Goal: Communication & Community: Answer question/provide support

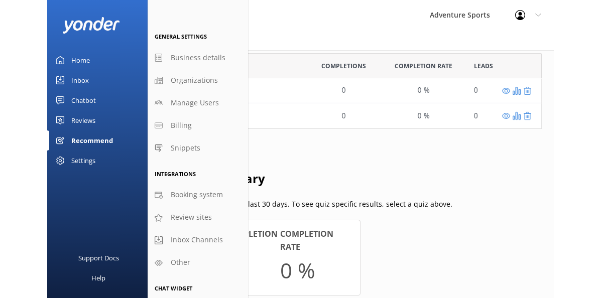
scroll to position [76, 382]
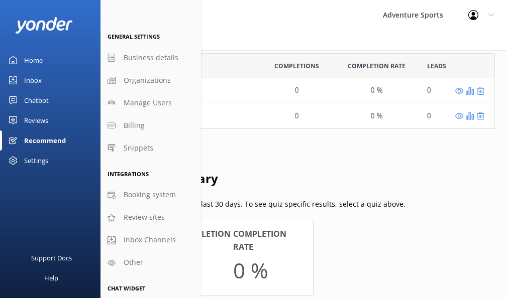
click at [34, 61] on div "Home" at bounding box center [33, 60] width 19 height 20
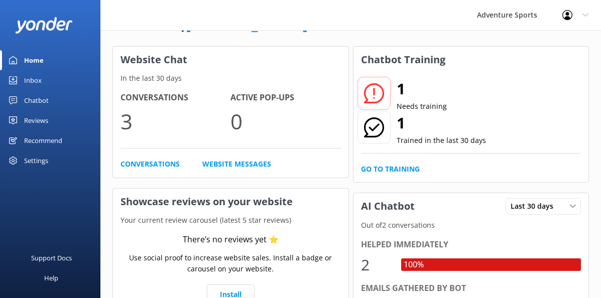
click at [35, 101] on div "Chatbot" at bounding box center [36, 100] width 25 height 20
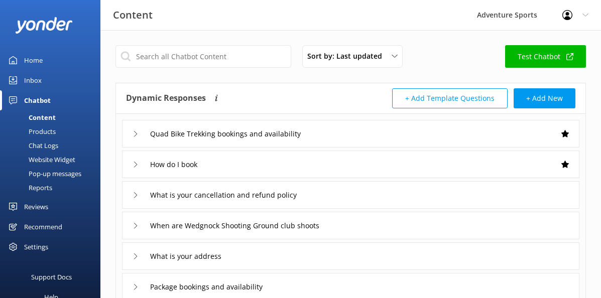
click at [44, 131] on div "Products" at bounding box center [31, 132] width 50 height 14
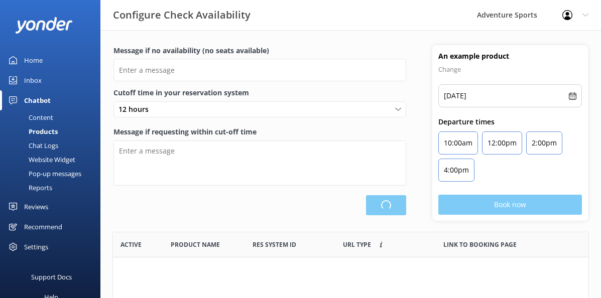
scroll to position [302, 476]
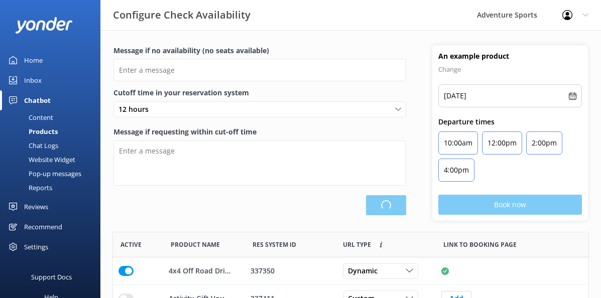
type input "There are no seats available, please check an alternative day"
type textarea "Our online booking system closes {hours} prior to departure. Please contact us …"
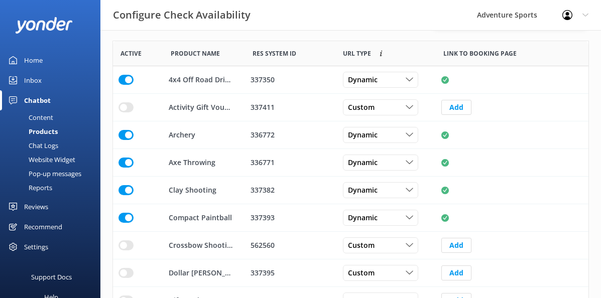
scroll to position [196, 0]
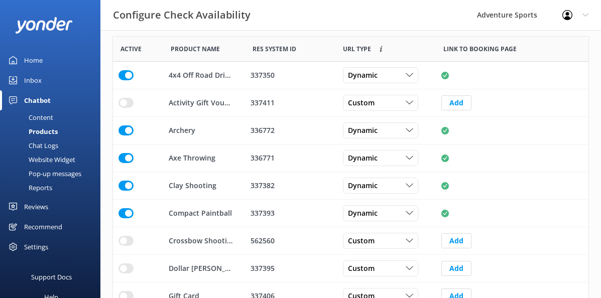
click at [48, 159] on div "Website Widget" at bounding box center [40, 160] width 69 height 14
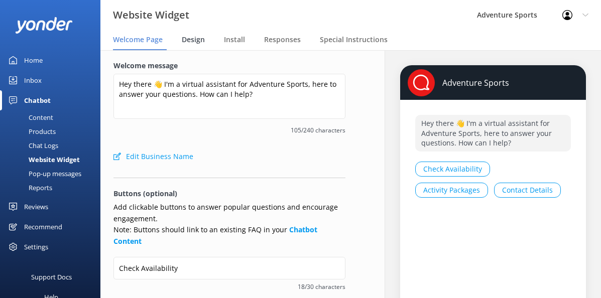
click at [188, 45] on div "Design" at bounding box center [195, 40] width 27 height 20
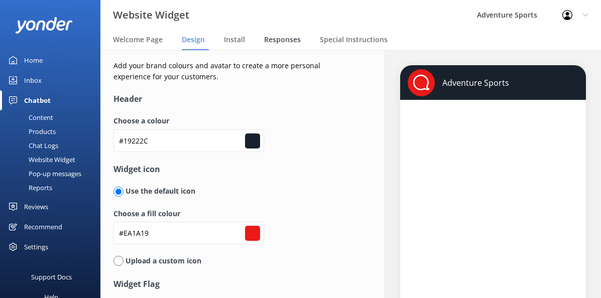
click at [285, 40] on span "Responses" at bounding box center [282, 40] width 37 height 10
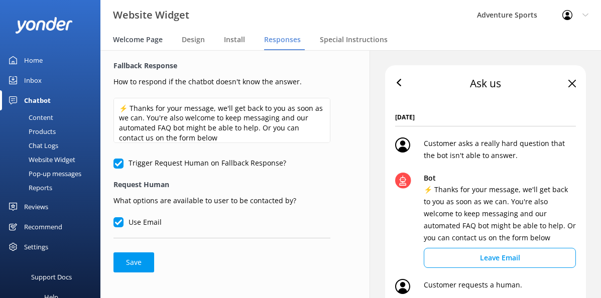
click at [147, 42] on span "Welcome Page" at bounding box center [138, 40] width 50 height 10
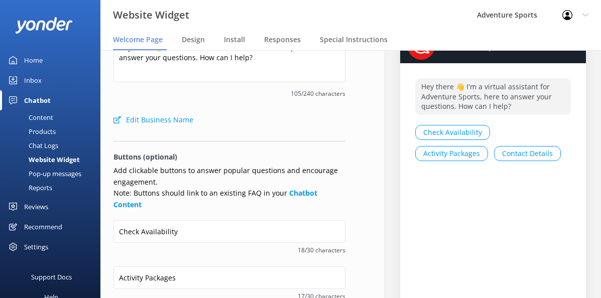
scroll to position [36, 0]
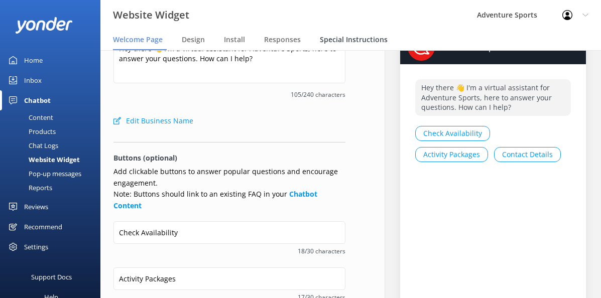
click at [340, 40] on span "Special Instructions" at bounding box center [354, 40] width 68 height 10
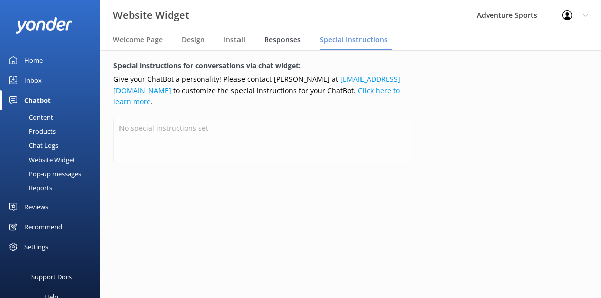
click at [285, 41] on span "Responses" at bounding box center [282, 40] width 37 height 10
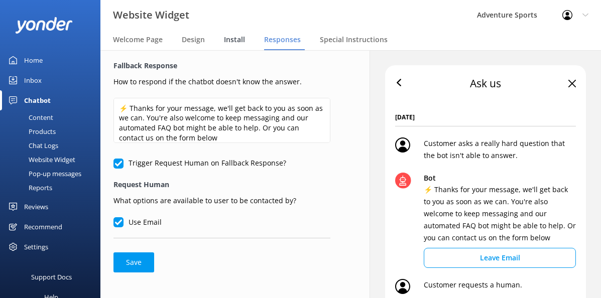
click at [235, 37] on span "Install" at bounding box center [234, 40] width 21 height 10
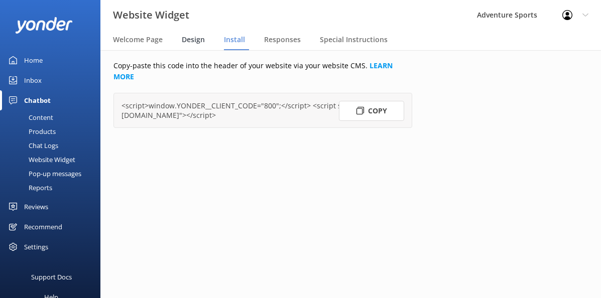
click at [198, 38] on span "Design" at bounding box center [193, 40] width 23 height 10
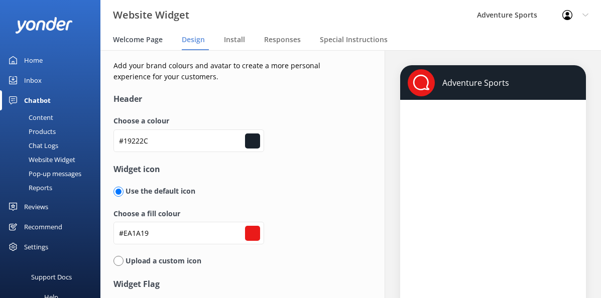
click at [137, 43] on span "Welcome Page" at bounding box center [138, 40] width 50 height 10
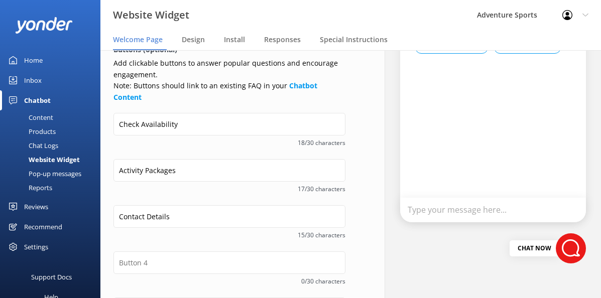
scroll to position [145, 0]
click at [59, 171] on div "Pop-up messages" at bounding box center [43, 174] width 75 height 14
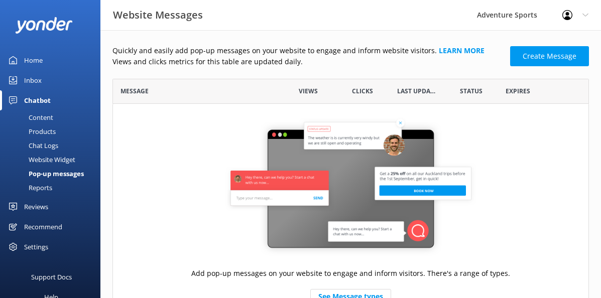
click at [30, 246] on div "Settings" at bounding box center [36, 247] width 24 height 20
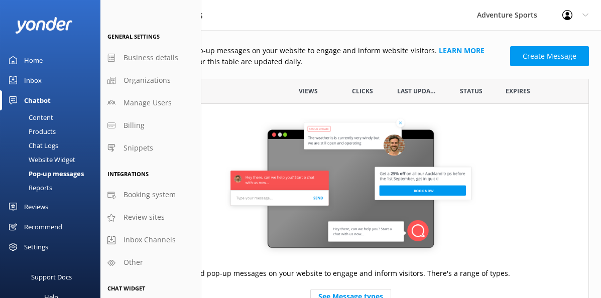
click at [33, 63] on div "Home" at bounding box center [33, 60] width 19 height 20
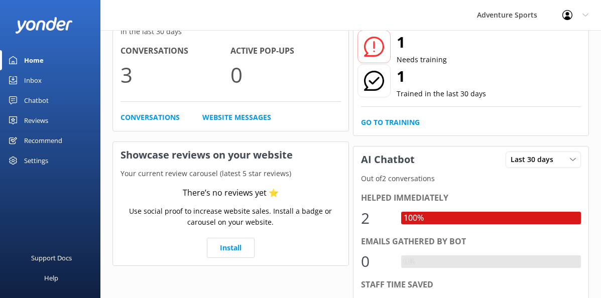
scroll to position [90, 0]
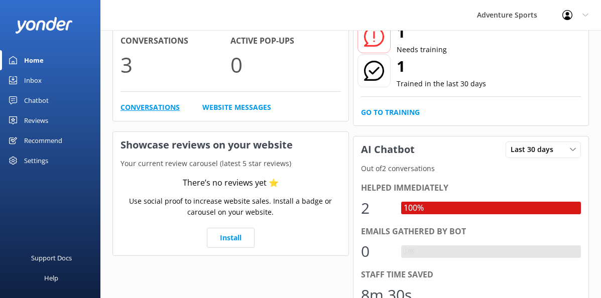
click at [142, 105] on link "Conversations" at bounding box center [150, 107] width 59 height 11
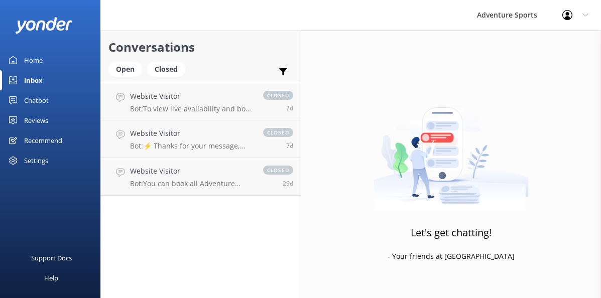
click at [33, 81] on div "Inbox" at bounding box center [33, 80] width 19 height 20
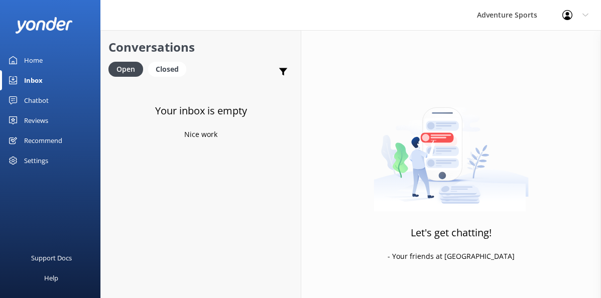
click at [32, 76] on div "Inbox" at bounding box center [33, 80] width 19 height 20
click at [171, 67] on div "Closed" at bounding box center [167, 69] width 38 height 15
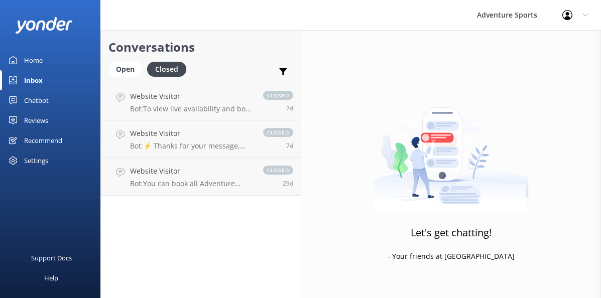
click at [39, 102] on div "Chatbot" at bounding box center [36, 100] width 25 height 20
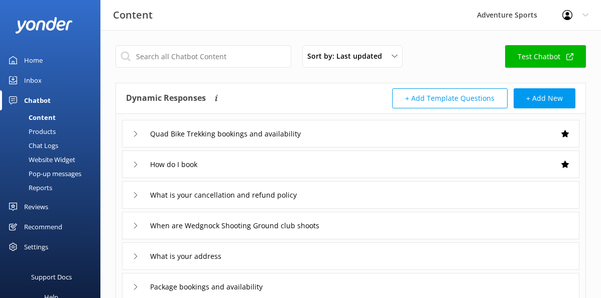
click at [33, 81] on div "Inbox" at bounding box center [33, 80] width 18 height 20
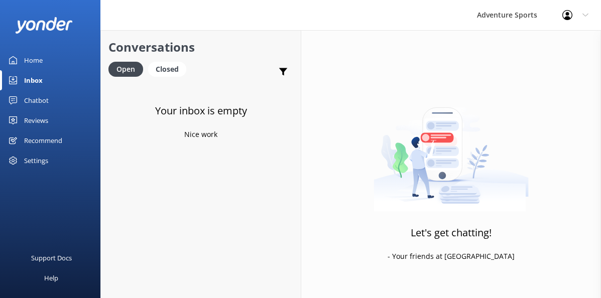
click at [26, 61] on div "Home" at bounding box center [33, 60] width 19 height 20
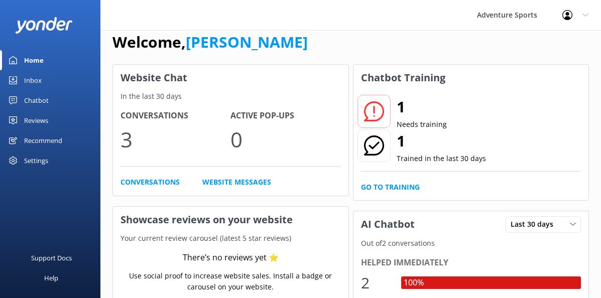
scroll to position [13, 0]
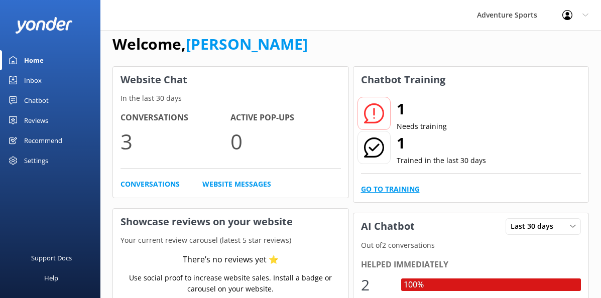
click at [400, 184] on link "Go to Training" at bounding box center [390, 189] width 59 height 11
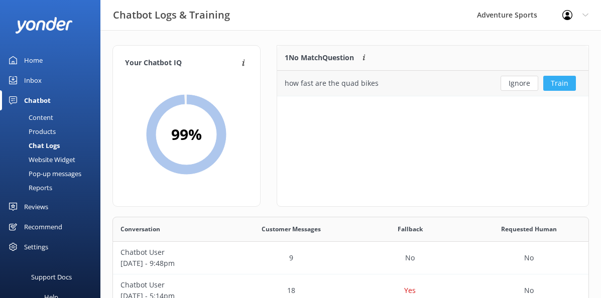
click at [507, 83] on button "Train" at bounding box center [560, 83] width 33 height 15
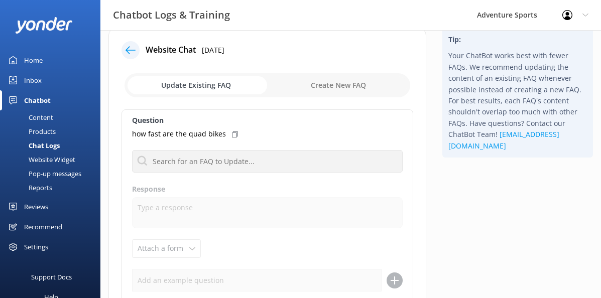
scroll to position [12, 0]
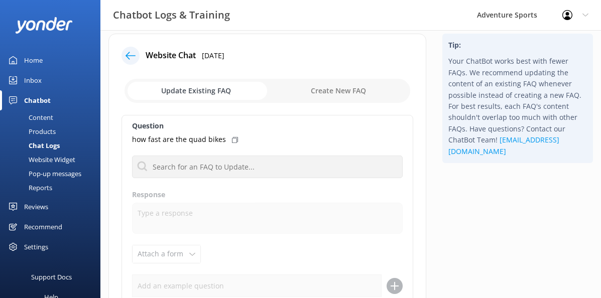
click at [337, 91] on input "checkbox" at bounding box center [268, 91] width 286 height 24
checkbox input "true"
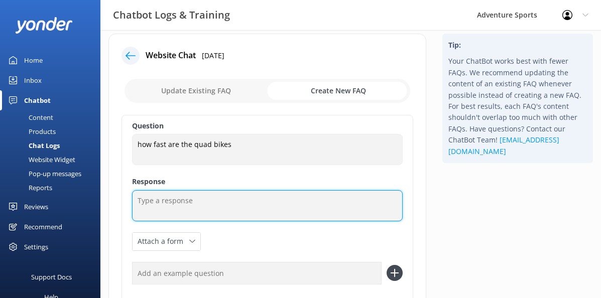
click at [158, 204] on textarea at bounding box center [267, 205] width 271 height 31
paste textarea "Quad bikes are powerful machines, but speed is not our focus. Attempting to tak…"
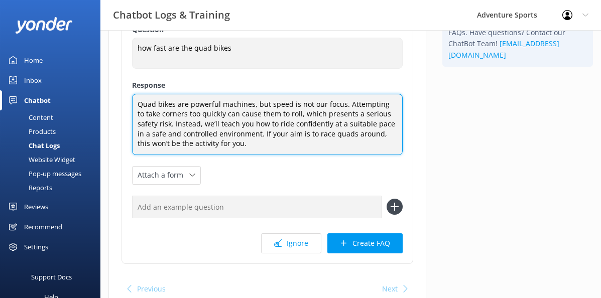
scroll to position [117, 0]
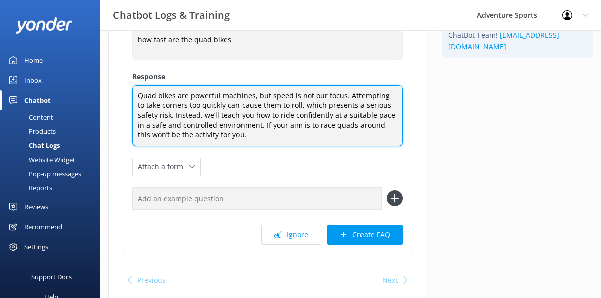
type textarea "Quad bikes are powerful machines, but speed is not our focus. Attempting to tak…"
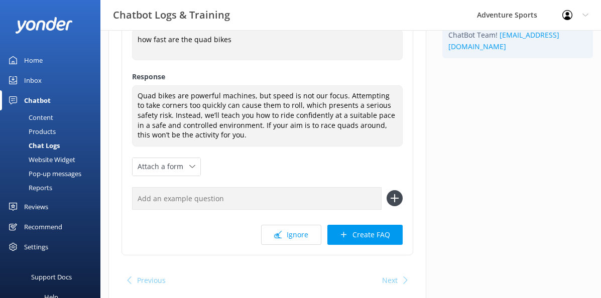
click at [208, 205] on input "text" at bounding box center [257, 198] width 250 height 23
type input "are quad bike fast?"
click at [396, 197] on icon at bounding box center [395, 198] width 16 height 16
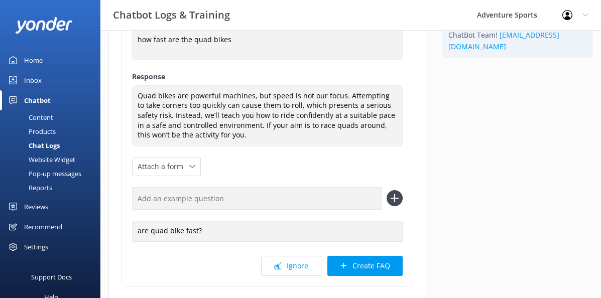
click at [144, 202] on input "text" at bounding box center [257, 198] width 250 height 23
type input "What speed do the quads bikes travel at"
click at [395, 205] on icon at bounding box center [395, 198] width 16 height 16
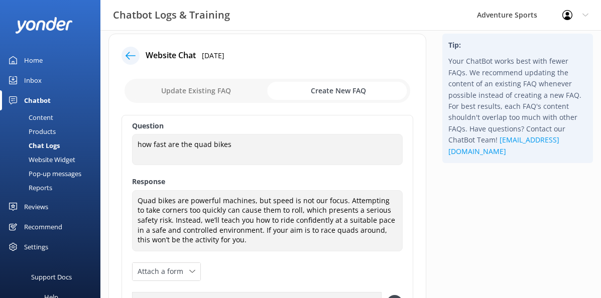
scroll to position [11, 0]
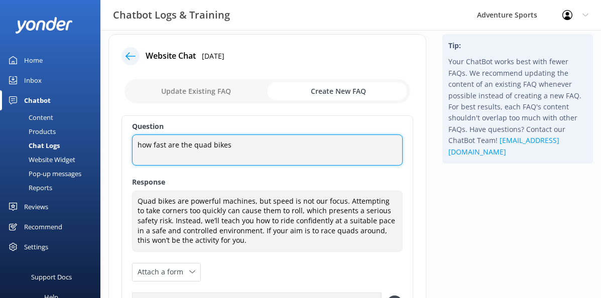
click at [143, 146] on textarea "how fast are the quad bikes" at bounding box center [267, 150] width 271 height 31
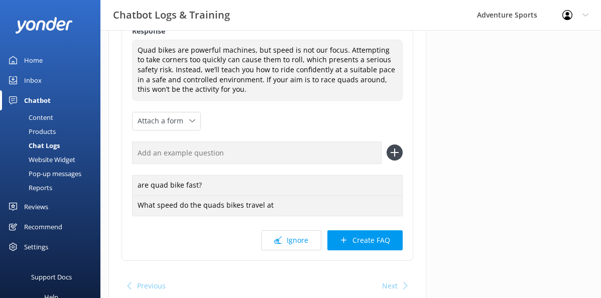
scroll to position [163, 0]
type textarea "How fast are the quad bikes"
click at [367, 243] on button "Create FAQ" at bounding box center [365, 240] width 75 height 20
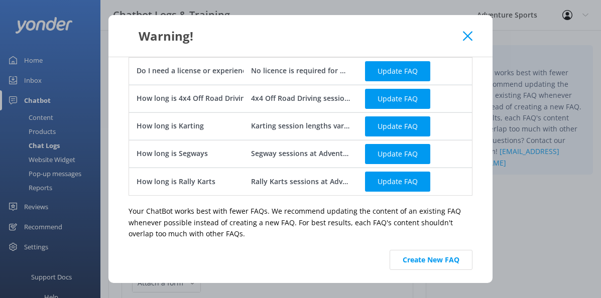
scroll to position [226, 0]
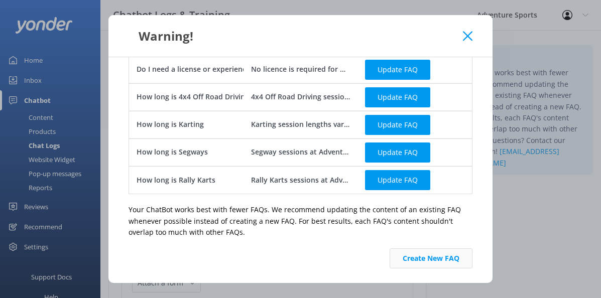
click at [426, 261] on button "Create New FAQ" at bounding box center [431, 259] width 83 height 20
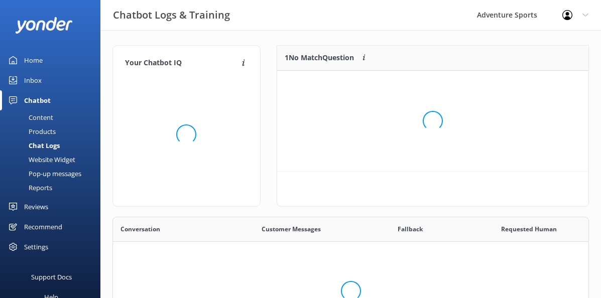
scroll to position [126, 312]
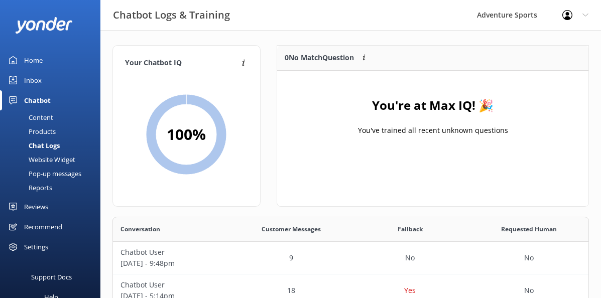
click at [33, 62] on div "Home" at bounding box center [33, 60] width 19 height 20
